Goal: Find contact information: Find contact information

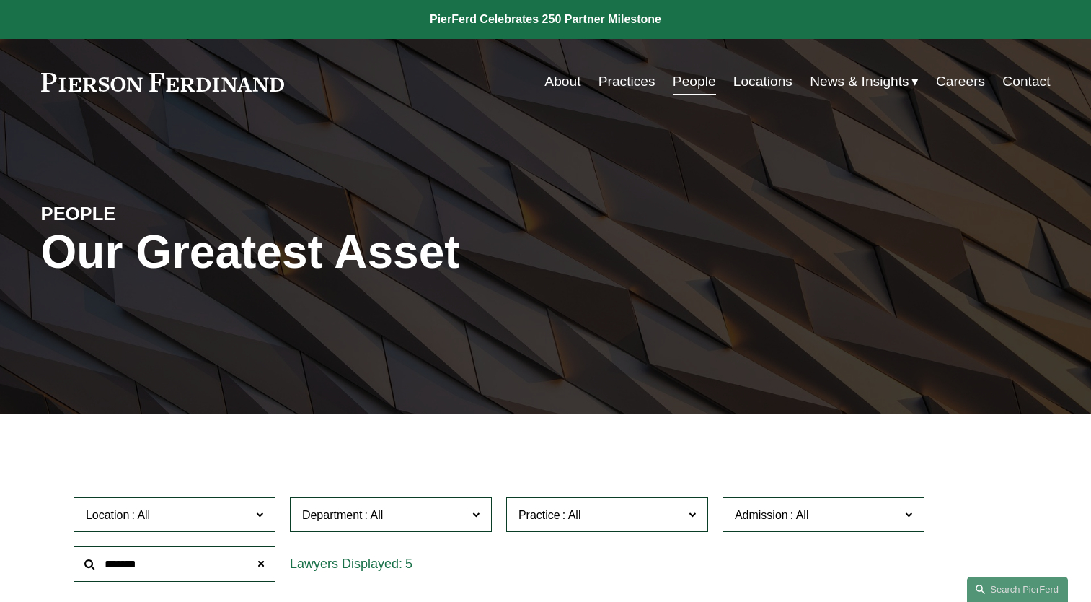
scroll to position [375, 0]
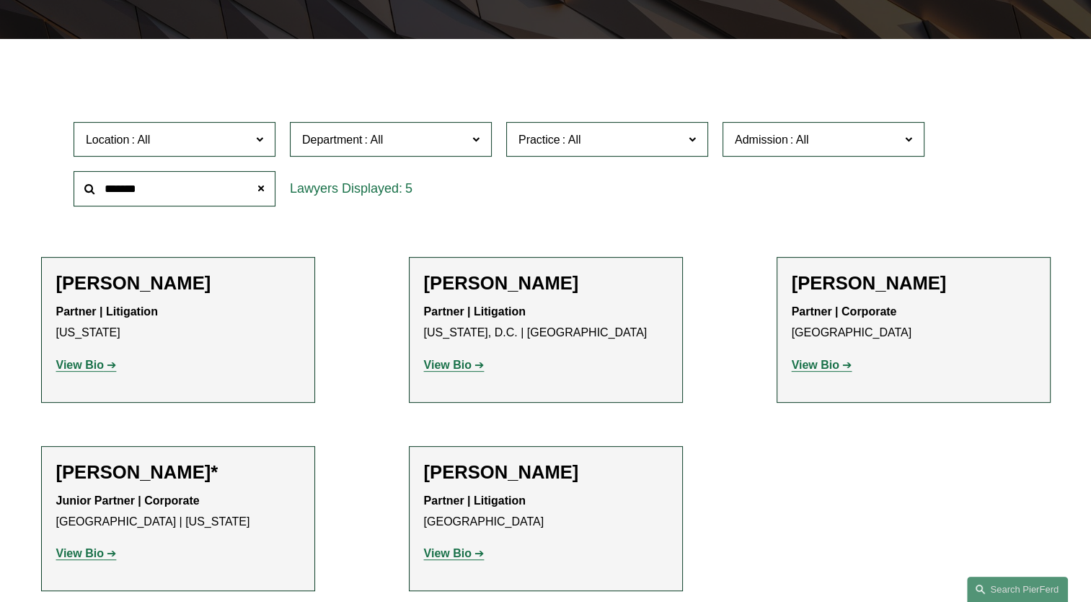
drag, startPoint x: 158, startPoint y: 185, endPoint x: 49, endPoint y: 167, distance: 110.4
click at [49, 167] on div "Location All Atlanta Austin Bellevue Boston Charlotte Chicago Cincinnati Clevel…" at bounding box center [546, 164] width 1010 height 99
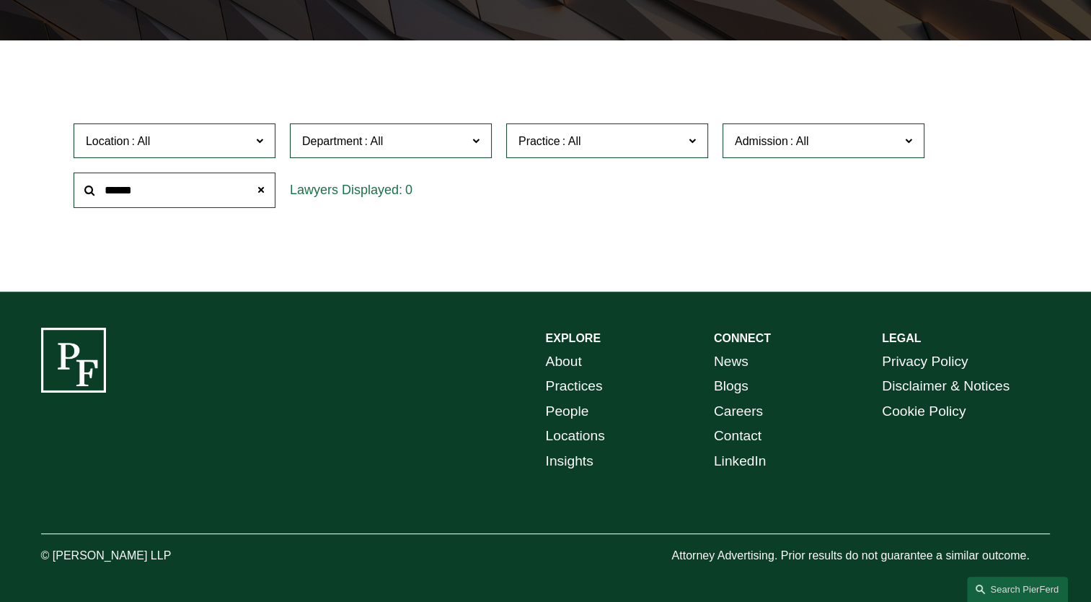
type input "******"
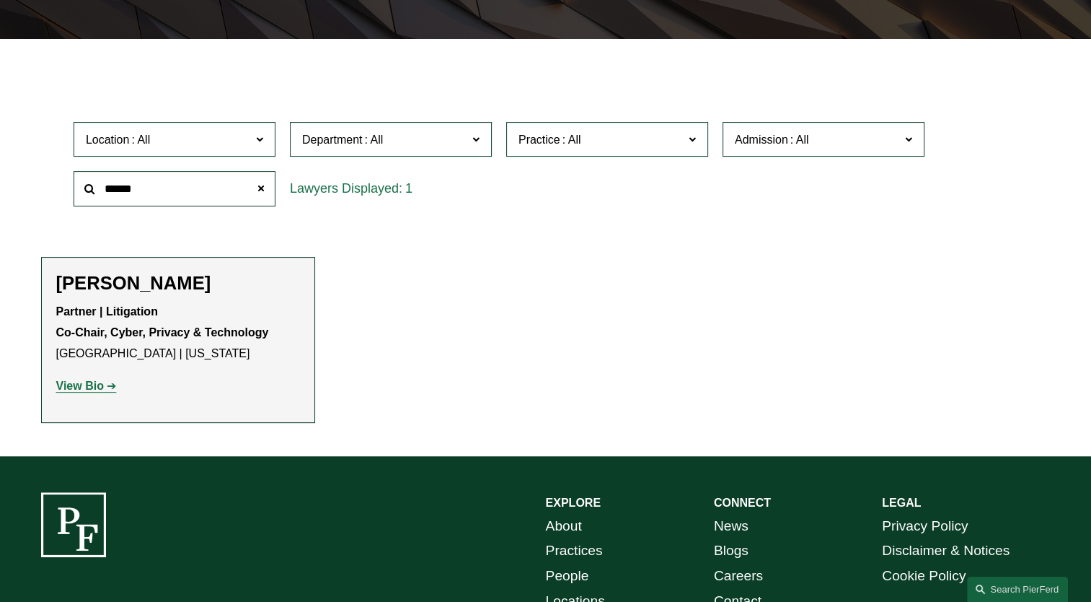
click at [74, 384] on strong "View Bio" at bounding box center [80, 385] width 48 height 12
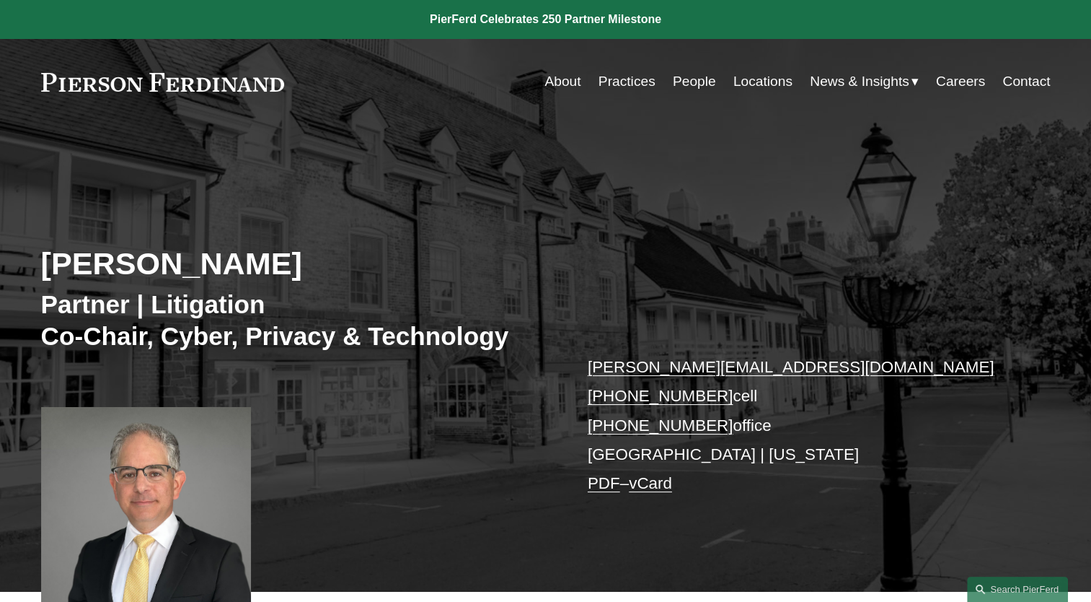
drag, startPoint x: 710, startPoint y: 397, endPoint x: 600, endPoint y: 394, distance: 109.7
click at [600, 394] on p "[PERSON_NAME][EMAIL_ADDRESS][DOMAIN_NAME] [PHONE_NUMBER] cell [PHONE_NUMBER] of…" at bounding box center [798, 426] width 421 height 146
copy link "[PHONE_NUMBER]"
